Goal: Entertainment & Leisure: Browse casually

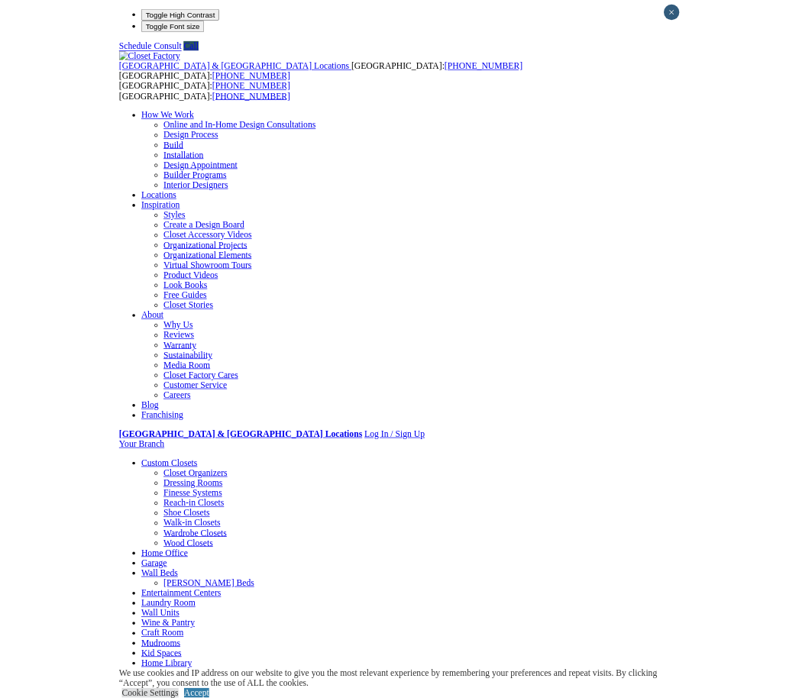
scroll to position [73, 0]
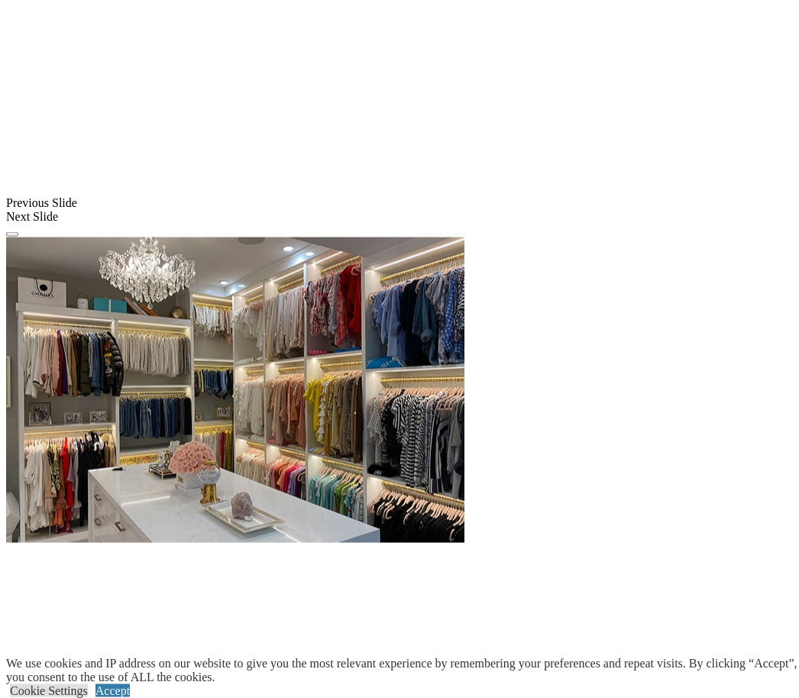
scroll to position [1302, 0]
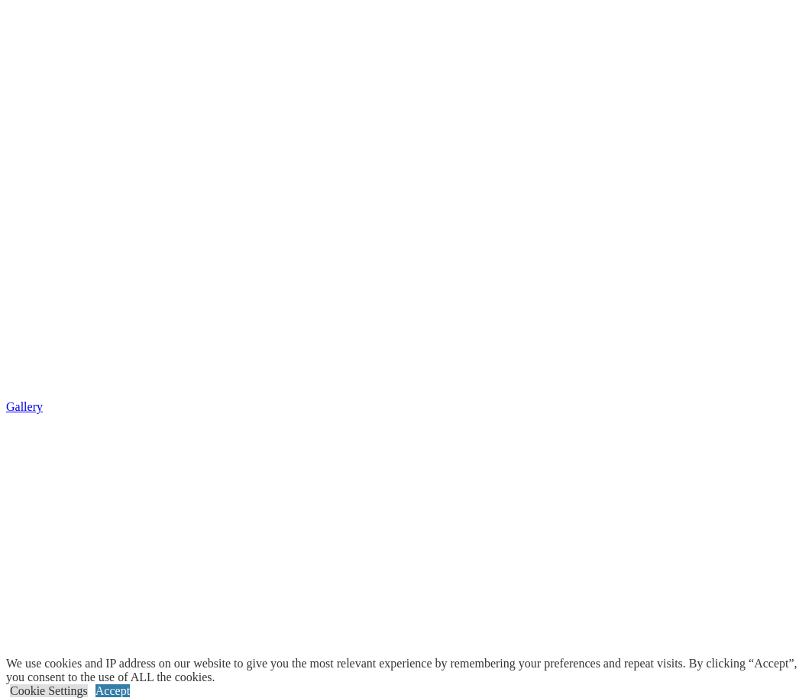
scroll to position [2238, 0]
